Goal: Information Seeking & Learning: Learn about a topic

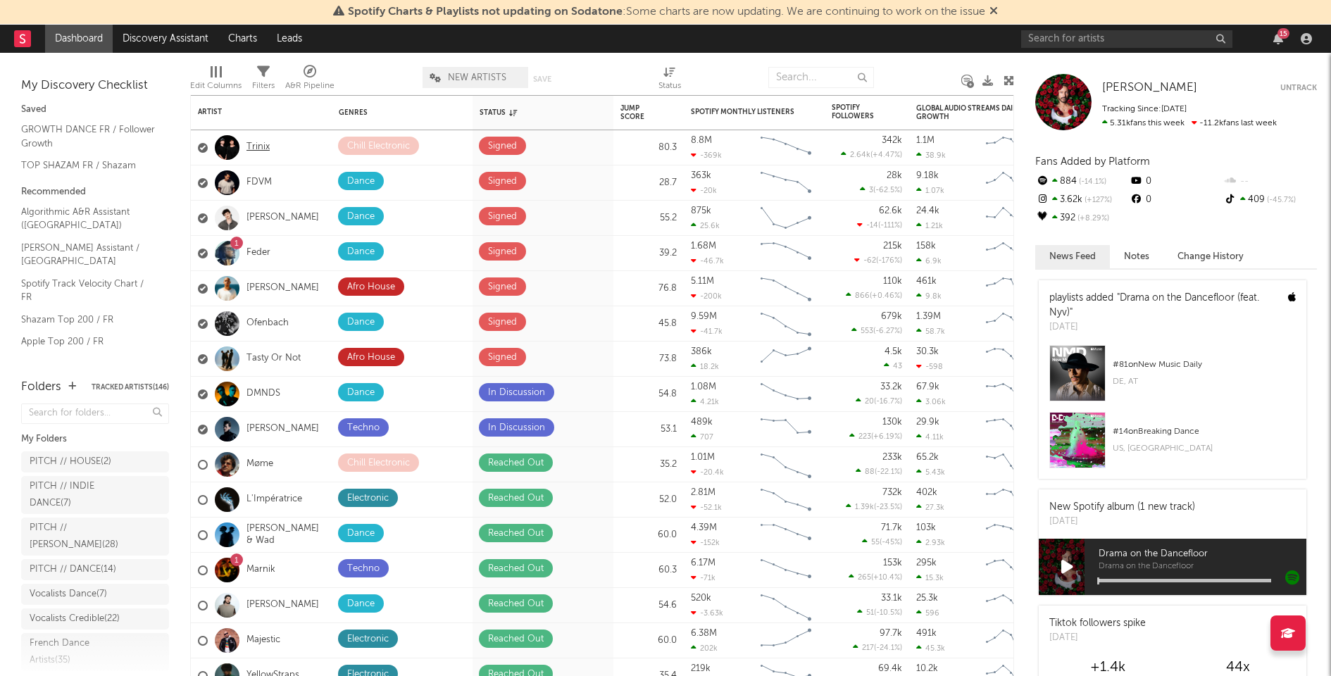
click at [259, 144] on link "Trinix" at bounding box center [258, 148] width 23 height 12
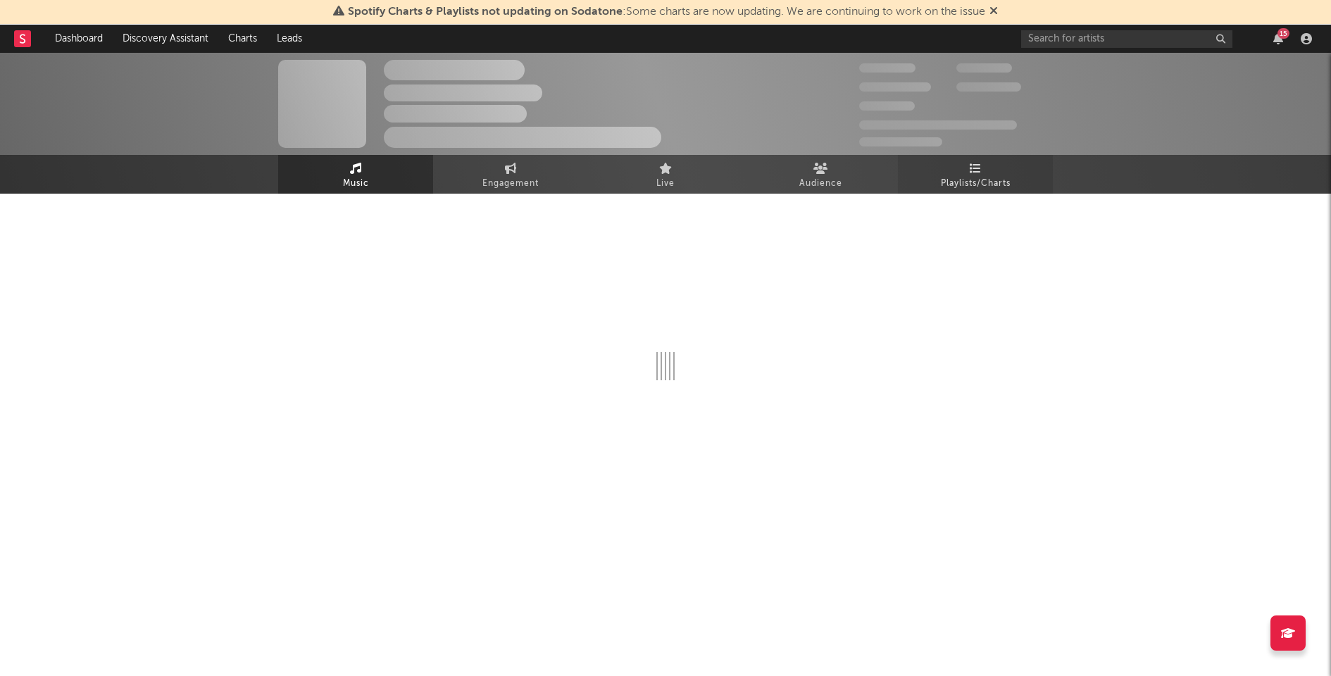
click at [990, 167] on link "Playlists/Charts" at bounding box center [975, 174] width 155 height 39
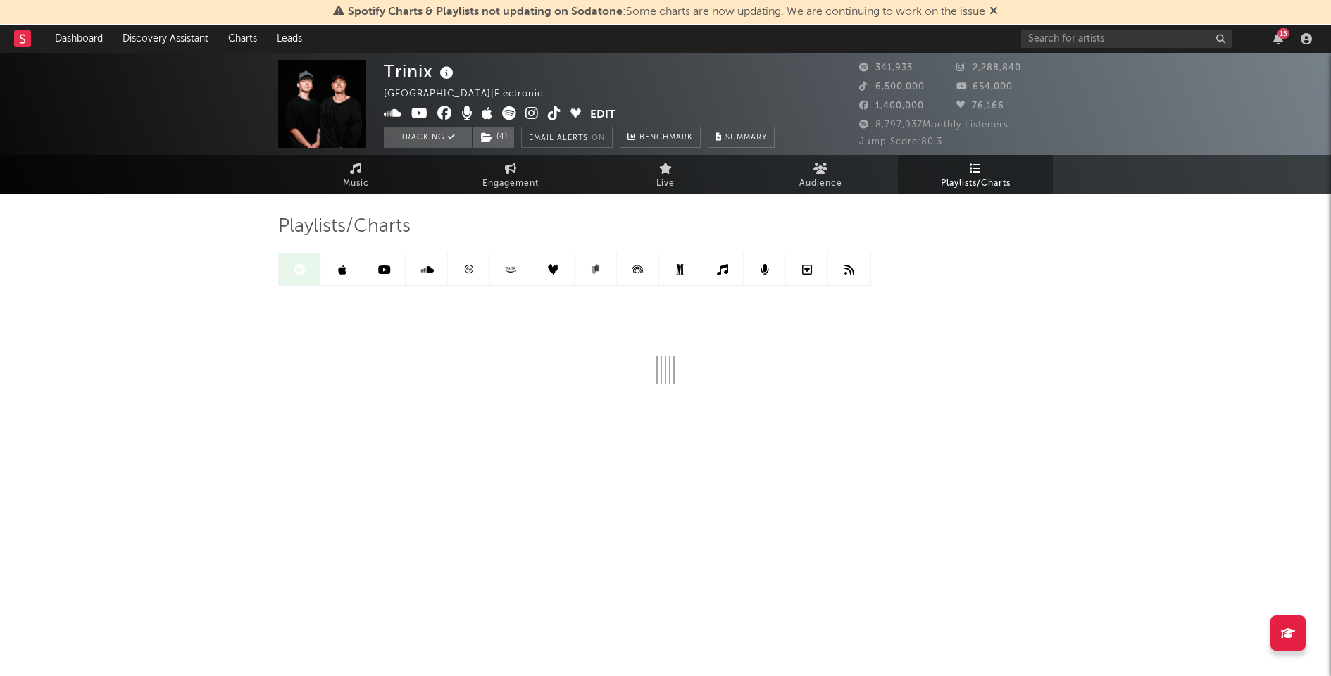
click at [459, 271] on link at bounding box center [469, 270] width 42 height 32
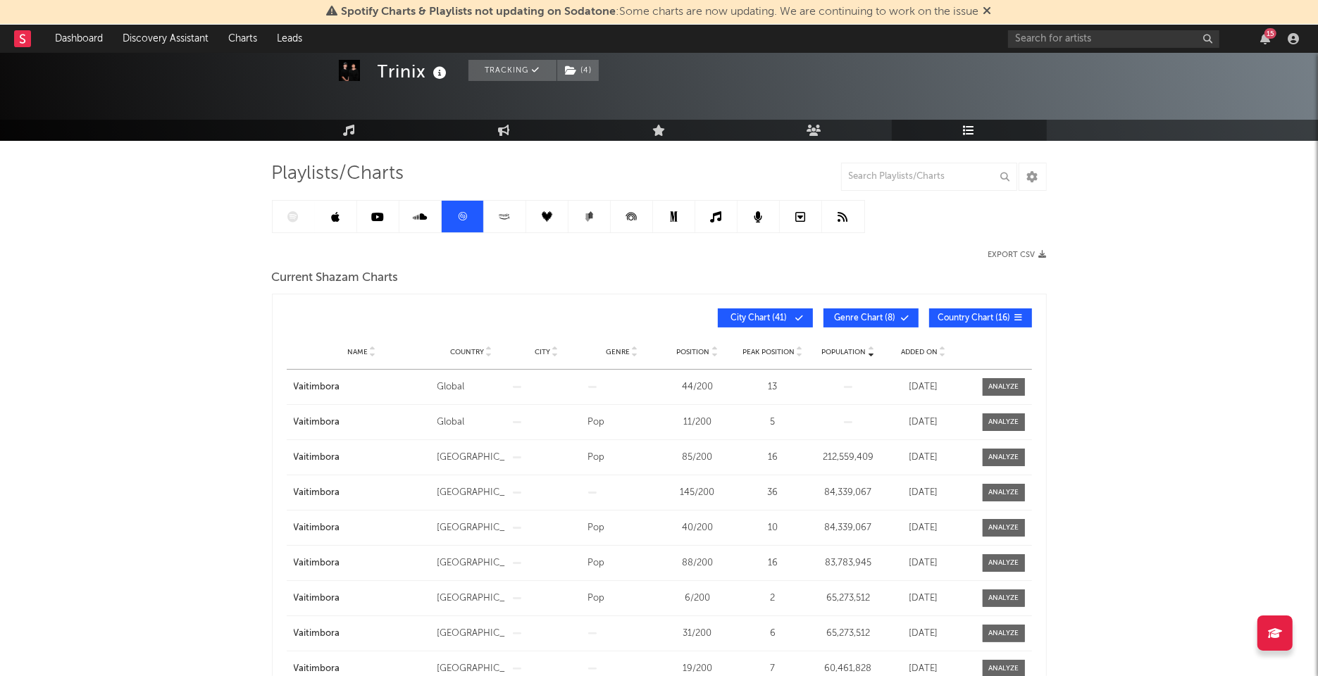
scroll to position [57, 0]
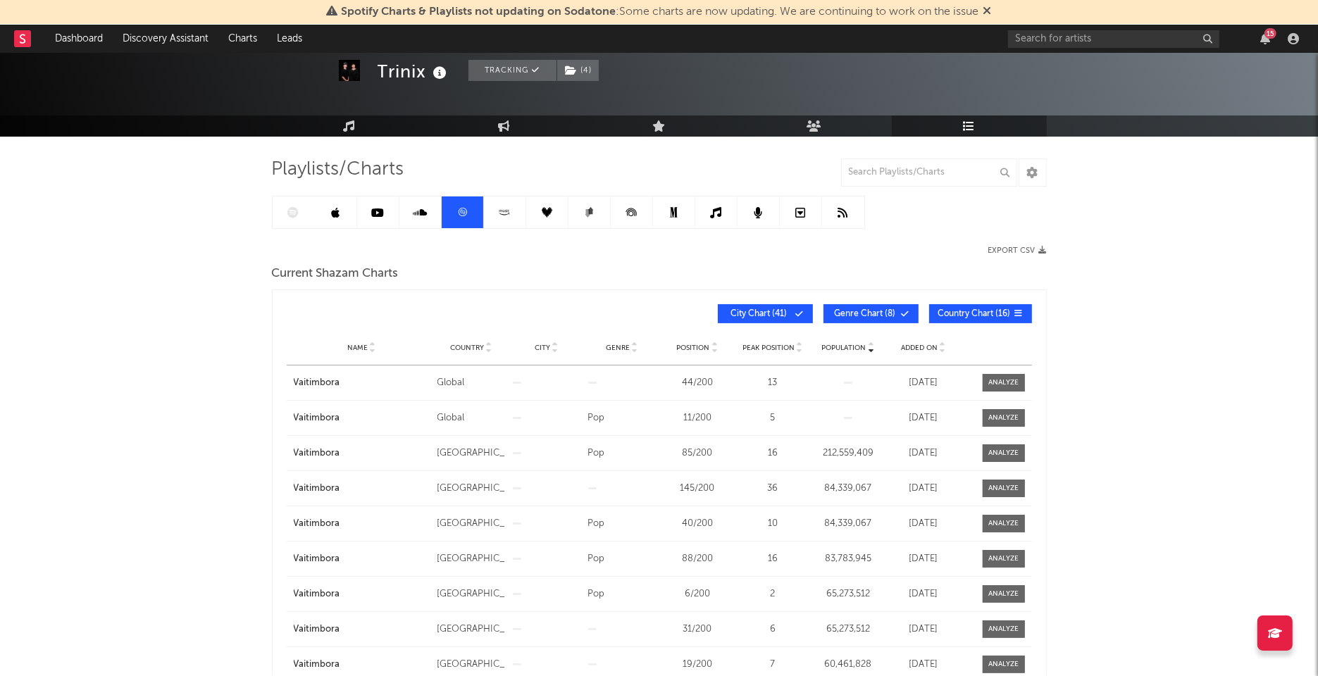
click at [912, 344] on span "Added On" at bounding box center [919, 348] width 37 height 8
click at [288, 220] on link at bounding box center [294, 213] width 42 height 32
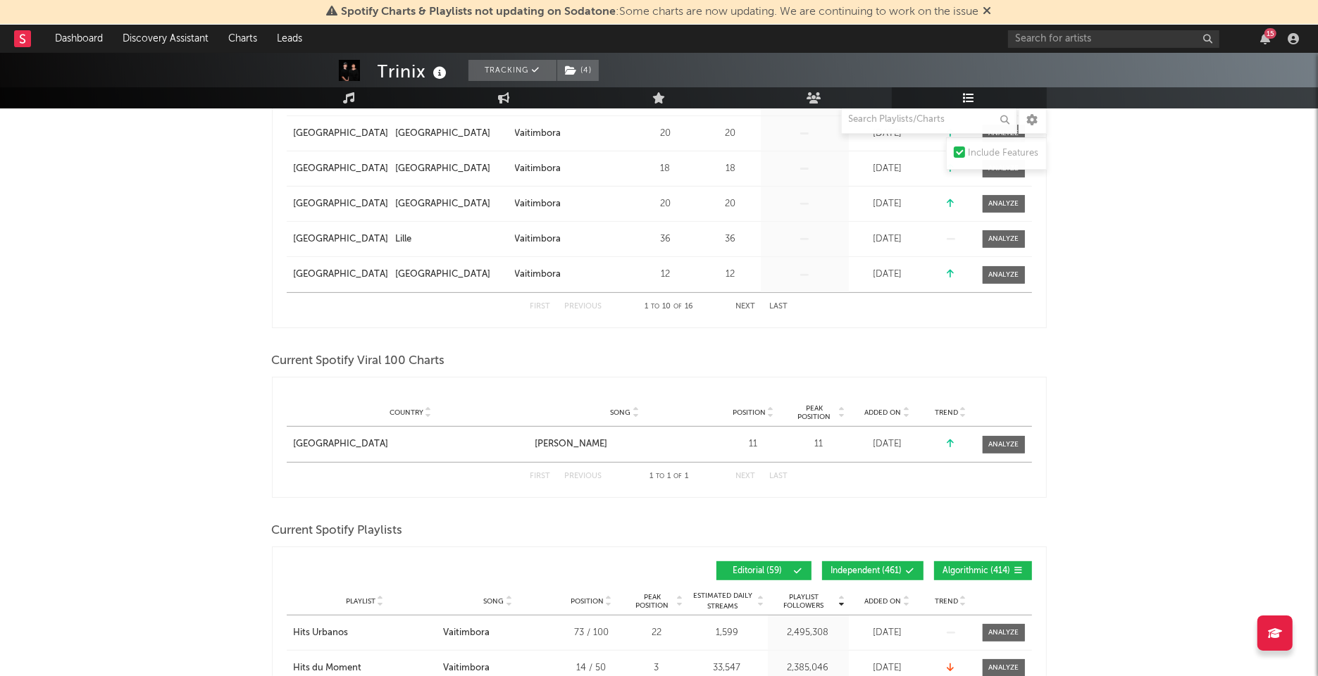
scroll to position [484, 0]
